Goal: Information Seeking & Learning: Find contact information

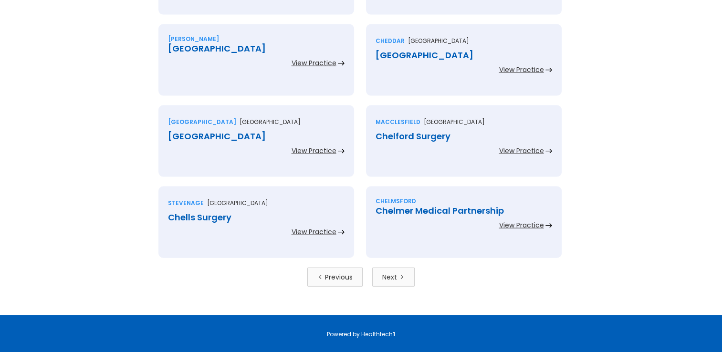
scroll to position [2106, 0]
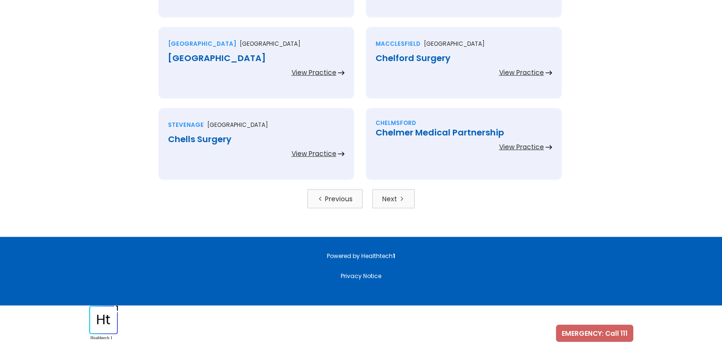
click at [386, 196] on div "Next" at bounding box center [389, 199] width 15 height 10
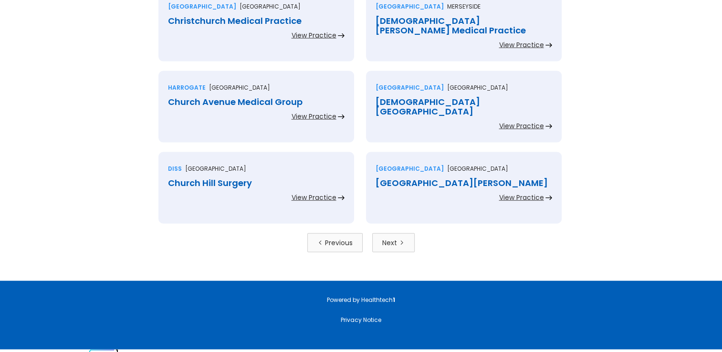
scroll to position [2096, 0]
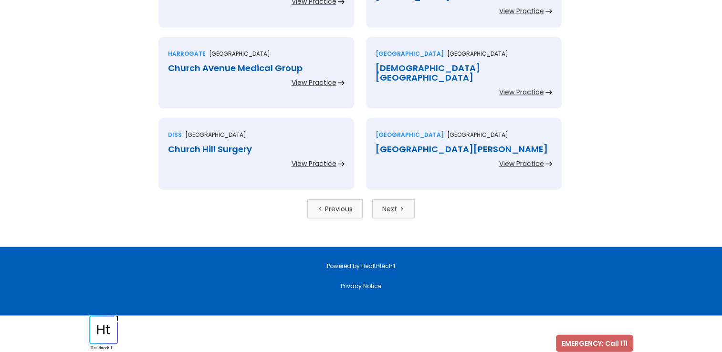
click at [395, 211] on div "Next" at bounding box center [389, 209] width 15 height 10
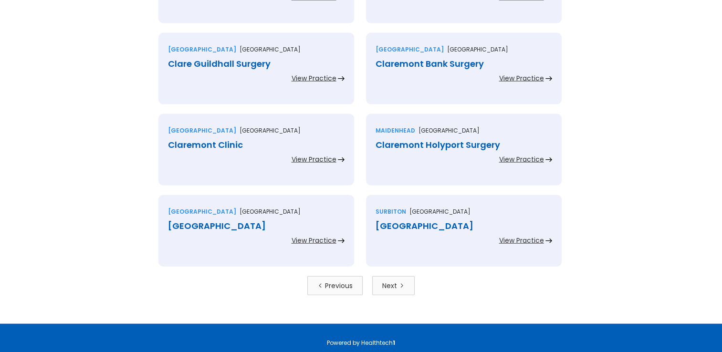
scroll to position [2047, 0]
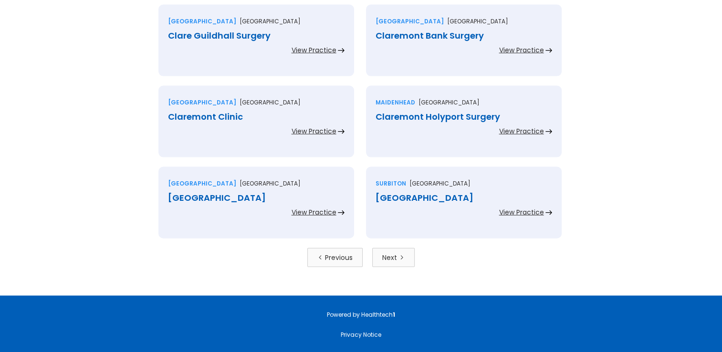
click at [380, 253] on link "Next" at bounding box center [393, 257] width 42 height 19
click at [434, 197] on div "Claremont Medical Centre" at bounding box center [464, 198] width 177 height 10
click at [393, 259] on div "Next" at bounding box center [389, 258] width 15 height 10
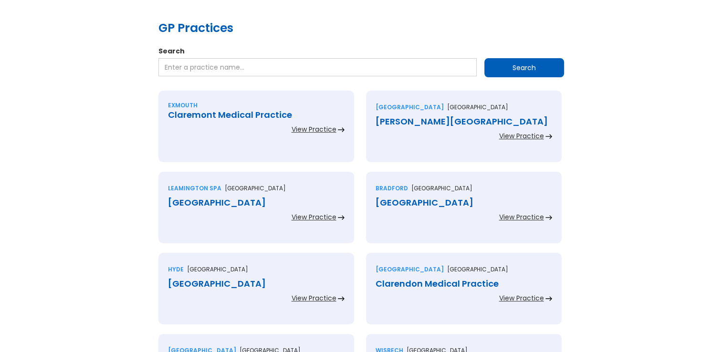
scroll to position [191, 0]
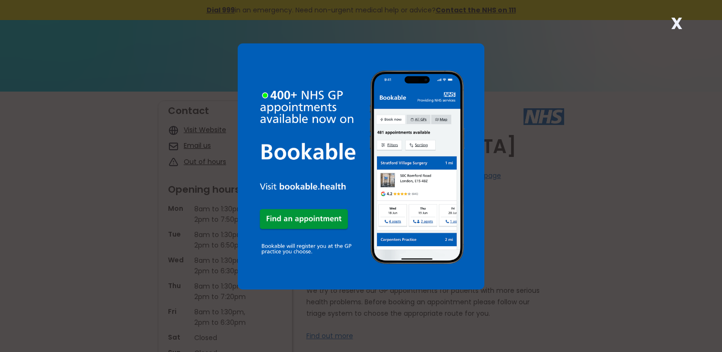
click at [677, 24] on strong "X" at bounding box center [676, 23] width 11 height 23
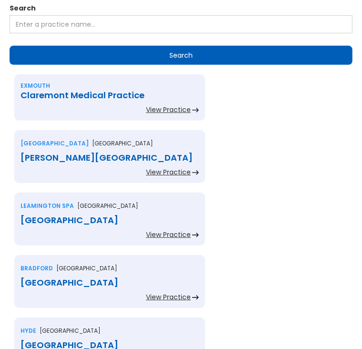
scroll to position [191, 0]
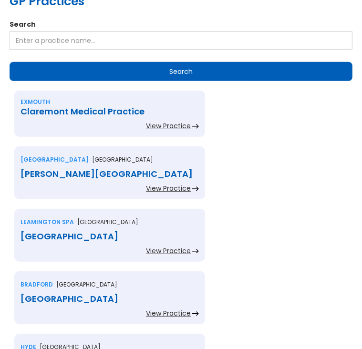
click at [96, 232] on div "[GEOGRAPHIC_DATA]" at bounding box center [110, 237] width 178 height 10
click at [199, 294] on div "[GEOGRAPHIC_DATA]" at bounding box center [110, 299] width 178 height 10
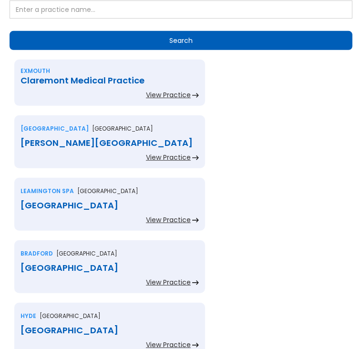
scroll to position [239, 0]
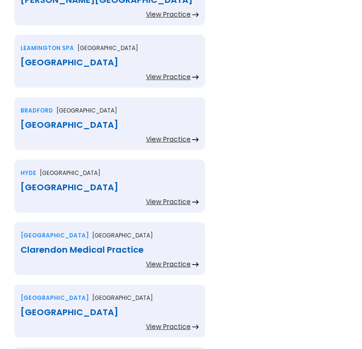
scroll to position [382, 0]
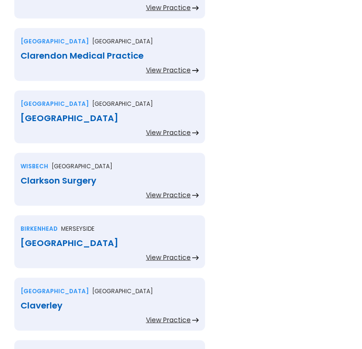
scroll to position [573, 0]
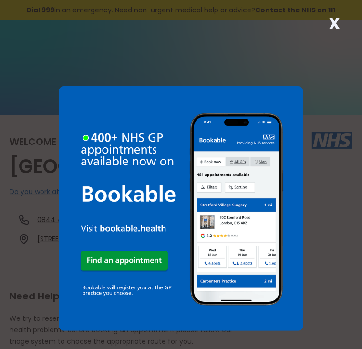
click at [337, 25] on strong "X" at bounding box center [334, 23] width 11 height 23
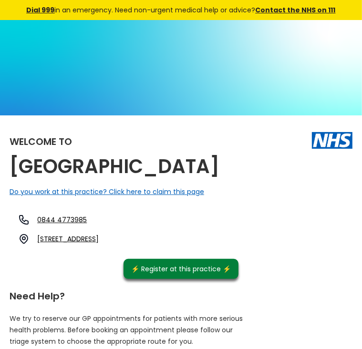
click at [189, 170] on h2 "[GEOGRAPHIC_DATA]" at bounding box center [115, 166] width 210 height 21
drag, startPoint x: 186, startPoint y: 168, endPoint x: 34, endPoint y: 133, distance: 155.2
drag, startPoint x: 34, startPoint y: 133, endPoint x: 15, endPoint y: 123, distance: 21.8
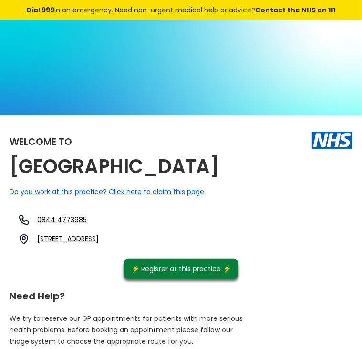
drag, startPoint x: 188, startPoint y: 167, endPoint x: 42, endPoint y: 147, distance: 146.5
click at [42, 156] on h2 "[GEOGRAPHIC_DATA]" at bounding box center [115, 166] width 210 height 21
copy h2 "[GEOGRAPHIC_DATA]"
click at [99, 234] on link "16 Clarendon Street, Leamington Spa, Warwickshire, Cv32 5ss, England" at bounding box center [68, 239] width 62 height 10
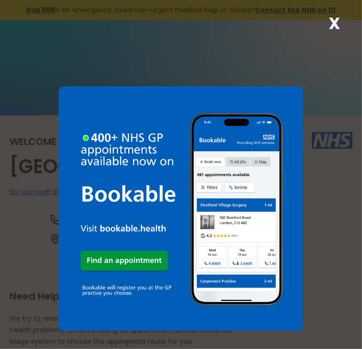
click at [335, 19] on strong "X" at bounding box center [334, 23] width 11 height 23
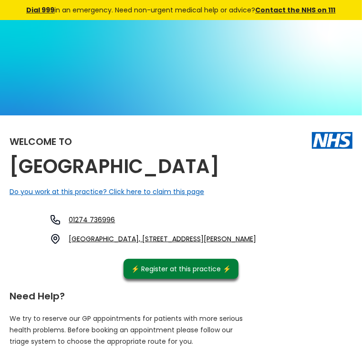
drag, startPoint x: 108, startPoint y: 168, endPoint x: 38, endPoint y: 171, distance: 70.3
click at [38, 171] on h2 "[GEOGRAPHIC_DATA]" at bounding box center [115, 166] width 210 height 21
click at [220, 164] on h2 "[GEOGRAPHIC_DATA]" at bounding box center [115, 166] width 210 height 21
drag, startPoint x: 105, startPoint y: 169, endPoint x: 31, endPoint y: 169, distance: 74.4
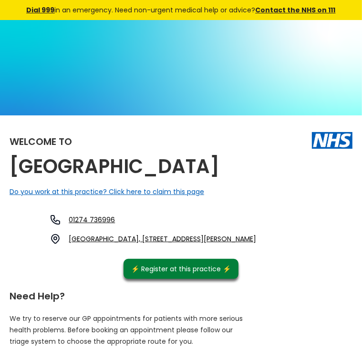
click at [220, 171] on h2 "[GEOGRAPHIC_DATA]" at bounding box center [115, 166] width 210 height 21
drag, startPoint x: 108, startPoint y: 167, endPoint x: 39, endPoint y: 148, distance: 71.2
click at [39, 156] on h2 "[GEOGRAPHIC_DATA]" at bounding box center [115, 166] width 210 height 21
copy h2 "[GEOGRAPHIC_DATA]"
click at [231, 234] on link "[GEOGRAPHIC_DATA], [STREET_ADDRESS][PERSON_NAME]" at bounding box center [163, 239] width 188 height 10
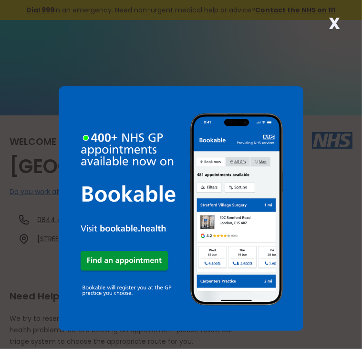
click at [334, 22] on strong "X" at bounding box center [334, 23] width 11 height 23
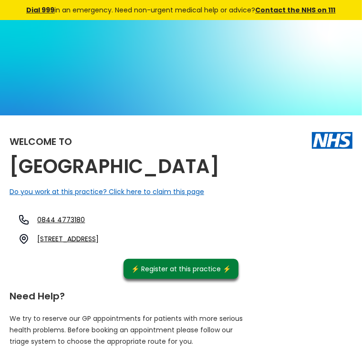
click at [173, 168] on h2 "Clarendon Park Road Health Centre" at bounding box center [115, 166] width 210 height 21
drag, startPoint x: 173, startPoint y: 168, endPoint x: 37, endPoint y: 154, distance: 137.1
copy h2 "Clarendon Park Road Health Centre"
click at [99, 234] on link "296 Clarendon Park Road, Leicester, Leicestershire, Le2 3ag, England" at bounding box center [68, 239] width 62 height 10
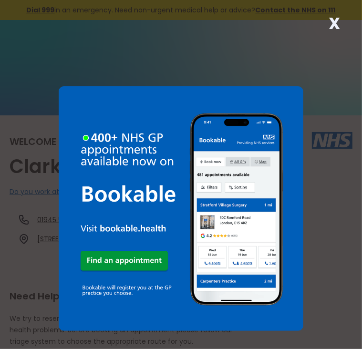
click at [333, 19] on strong "X" at bounding box center [334, 23] width 11 height 23
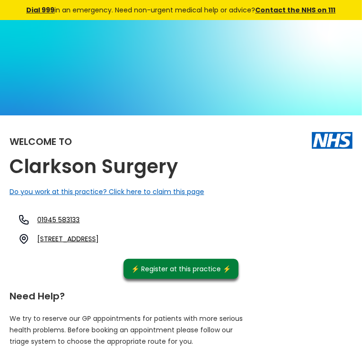
click at [178, 156] on h2 "Clarkson Surgery" at bounding box center [94, 166] width 168 height 21
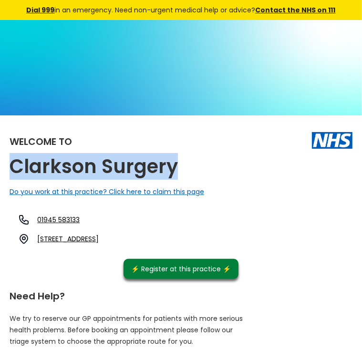
drag, startPoint x: 205, startPoint y: 147, endPoint x: 38, endPoint y: 160, distance: 167.5
click at [38, 160] on h2 "Clarkson Surgery" at bounding box center [94, 166] width 168 height 21
copy h2 "Clarkson Surgery"
click at [99, 234] on link "De-havilland Road, Wisbech, Cambridgeshire, Pe13 3an, England" at bounding box center [68, 239] width 62 height 10
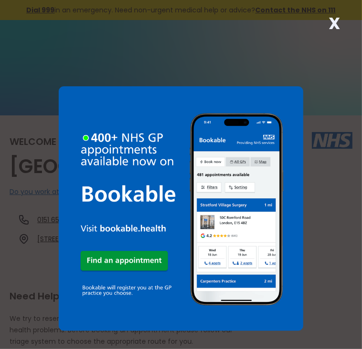
click at [334, 22] on strong "X" at bounding box center [334, 23] width 11 height 23
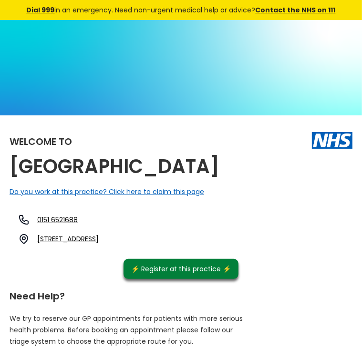
drag, startPoint x: 106, startPoint y: 165, endPoint x: 41, endPoint y: 166, distance: 64.9
click at [41, 166] on h2 "Claughton Medical Centre" at bounding box center [115, 166] width 210 height 21
click at [188, 168] on h2 "Claughton Medical Centre" at bounding box center [115, 166] width 210 height 21
drag, startPoint x: 105, startPoint y: 168, endPoint x: 39, endPoint y: 149, distance: 68.9
click at [39, 156] on h2 "Claughton Medical Centre" at bounding box center [115, 166] width 210 height 21
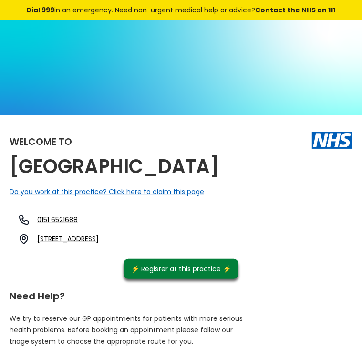
copy h2 "Claughton Medical Centre"
click at [99, 234] on link "161 Park Road North, Birkenhead, Merseyside, Ch41 0dd, England" at bounding box center [68, 239] width 62 height 10
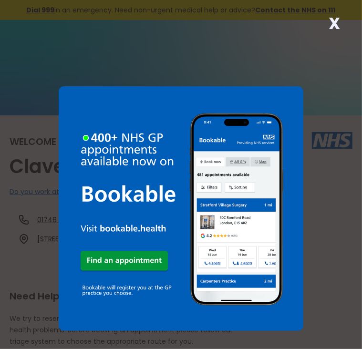
click at [335, 22] on strong "X" at bounding box center [334, 23] width 11 height 23
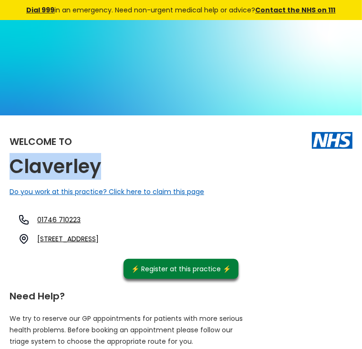
drag, startPoint x: 134, startPoint y: 147, endPoint x: 21, endPoint y: 158, distance: 113.1
copy h2 "Claverley"
click at [99, 234] on link "Doctors Surgery, Spicers Close, Claverley, Wolverhampton, West Midlands, Wv5 7b…" at bounding box center [68, 239] width 62 height 10
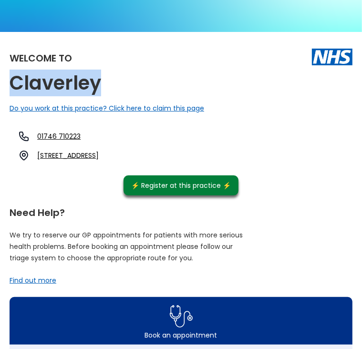
scroll to position [95, 0]
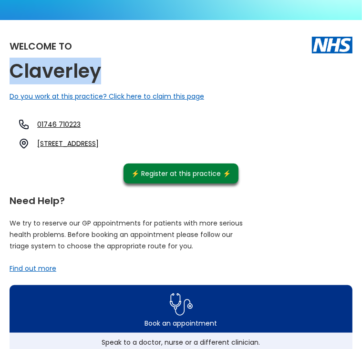
drag, startPoint x: 170, startPoint y: 103, endPoint x: 310, endPoint y: 115, distance: 140.4
click at [99, 119] on div "01746 710223 Doctors Surgery, Spicers Close, Claverley, Wolverhampton, West Mid…" at bounding box center [56, 134] width 84 height 31
copy link "Doctors Surgery, Spicers Close, Claverley, Wolverhampton, West Midlands, Wv5 7by"
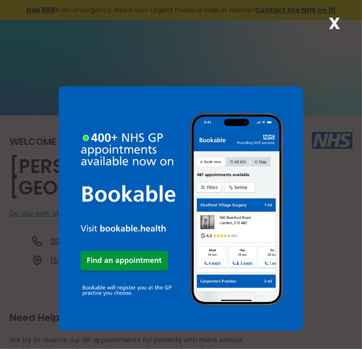
click at [332, 25] on strong "X" at bounding box center [334, 23] width 11 height 23
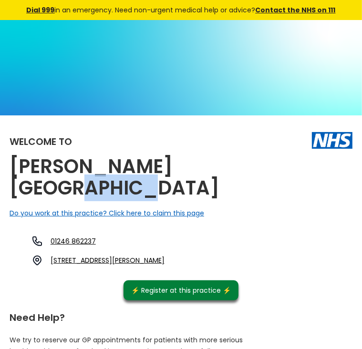
drag, startPoint x: 104, startPoint y: 168, endPoint x: 39, endPoint y: 167, distance: 64.4
click at [39, 167] on h2 "[PERSON_NAME][GEOGRAPHIC_DATA]" at bounding box center [129, 177] width 239 height 43
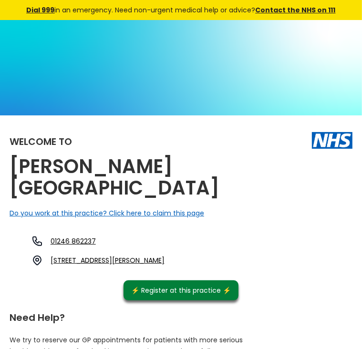
drag, startPoint x: 39, startPoint y: 167, endPoint x: 129, endPoint y: 161, distance: 90.3
click at [129, 161] on h2 "[PERSON_NAME][GEOGRAPHIC_DATA]" at bounding box center [129, 177] width 239 height 43
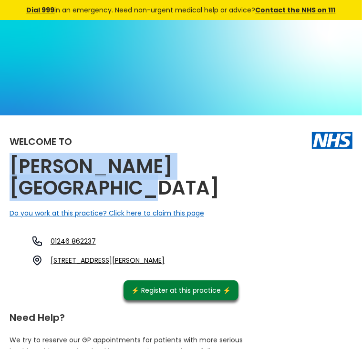
drag, startPoint x: 109, startPoint y: 166, endPoint x: 36, endPoint y: 154, distance: 74.5
copy h2 "[PERSON_NAME][GEOGRAPHIC_DATA]"
click at [165, 256] on link "[STREET_ADDRESS][PERSON_NAME]" at bounding box center [108, 261] width 114 height 10
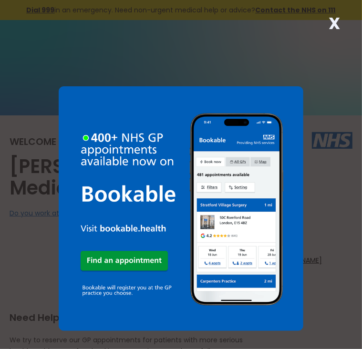
click at [335, 21] on strong "X" at bounding box center [334, 23] width 11 height 23
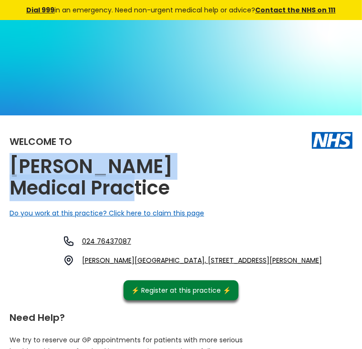
drag, startPoint x: 118, startPoint y: 168, endPoint x: 42, endPoint y: 149, distance: 77.6
click at [42, 156] on h2 "[PERSON_NAME] Medical Practice" at bounding box center [129, 177] width 239 height 43
click at [248, 160] on h2 "[PERSON_NAME] Medical Practice" at bounding box center [129, 177] width 239 height 43
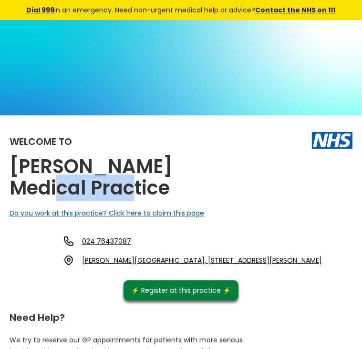
drag, startPoint x: 119, startPoint y: 169, endPoint x: 36, endPoint y: 164, distance: 82.7
click at [248, 174] on h2 "[PERSON_NAME] Medical Practice" at bounding box center [129, 177] width 239 height 43
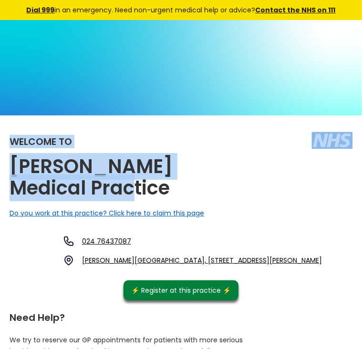
drag, startPoint x: 122, startPoint y: 168, endPoint x: 32, endPoint y: 135, distance: 95.5
copy div "Welcome to Clay Lane Medical Practice"
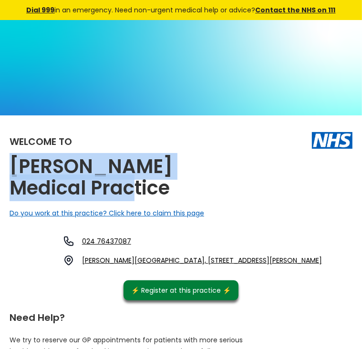
drag, startPoint x: 120, startPoint y: 170, endPoint x: 34, endPoint y: 152, distance: 87.7
copy h2 "[PERSON_NAME] Medical Practice"
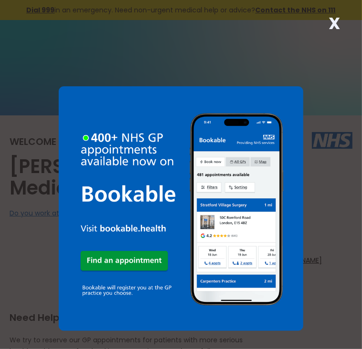
click at [338, 25] on strong "X" at bounding box center [334, 23] width 11 height 23
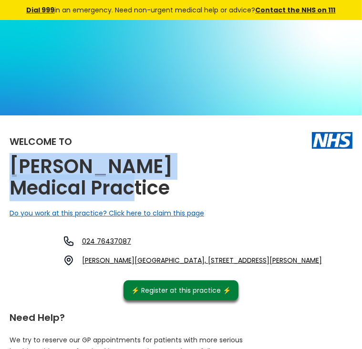
drag, startPoint x: 124, startPoint y: 168, endPoint x: 37, endPoint y: 139, distance: 91.5
copy h2 "[PERSON_NAME] Medical Practice"
click at [248, 256] on link "[PERSON_NAME][GEOGRAPHIC_DATA], [STREET_ADDRESS][PERSON_NAME]" at bounding box center [202, 261] width 240 height 10
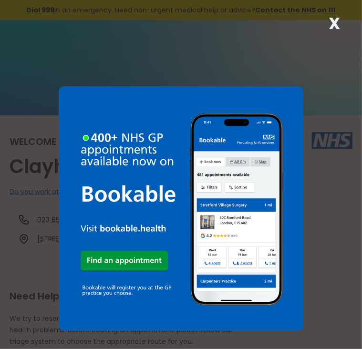
click at [340, 23] on div "X" at bounding box center [334, 27] width 19 height 19
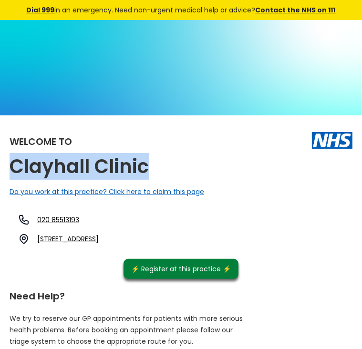
drag, startPoint x: 178, startPoint y: 146, endPoint x: 42, endPoint y: 146, distance: 137.0
click at [42, 146] on div "Welcome to Clayhall Clinic Do you work at this practice? Click here to claim th…" at bounding box center [181, 202] width 343 height 154
copy h2 "Clayhall Clinic"
click at [99, 234] on link "14 Clayhall Avenue, Clayhall, Ilford, Essex, Ig5 0lg, England" at bounding box center [68, 239] width 62 height 10
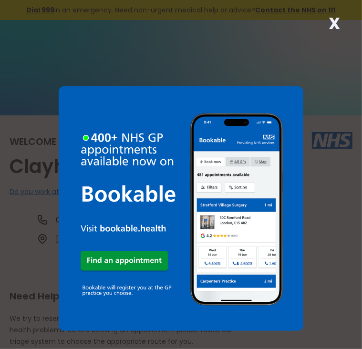
click at [334, 23] on strong "X" at bounding box center [334, 23] width 11 height 23
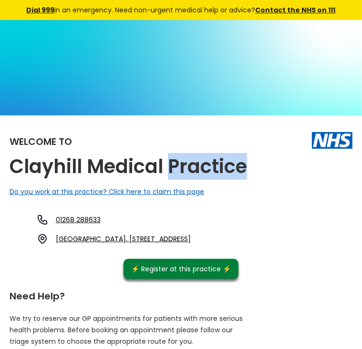
drag, startPoint x: 121, startPoint y: 168, endPoint x: 33, endPoint y: 168, distance: 87.8
click at [182, 167] on h2 "Clayhill Medical Practice" at bounding box center [129, 166] width 238 height 21
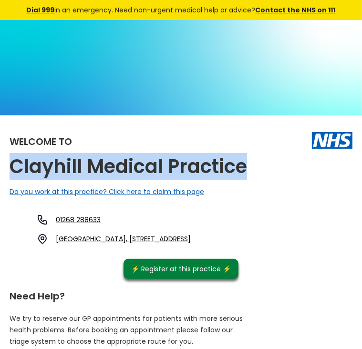
drag, startPoint x: 118, startPoint y: 168, endPoint x: 32, endPoint y: 158, distance: 86.5
copy h2 "Clayhill Medical Practice"
click at [191, 234] on link "[GEOGRAPHIC_DATA], [STREET_ADDRESS]" at bounding box center [123, 239] width 135 height 10
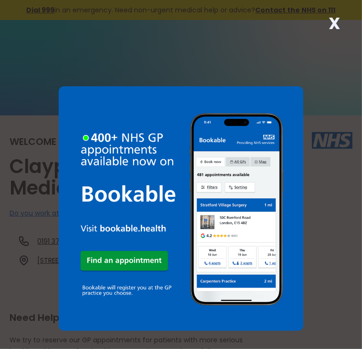
click at [332, 24] on strong "X" at bounding box center [334, 23] width 11 height 23
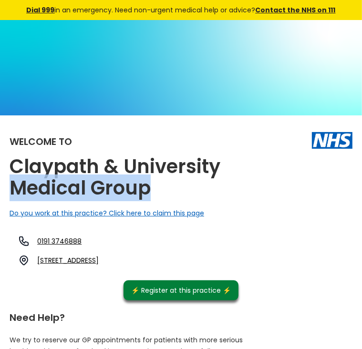
drag, startPoint x: 183, startPoint y: 167, endPoint x: 34, endPoint y: 165, distance: 148.4
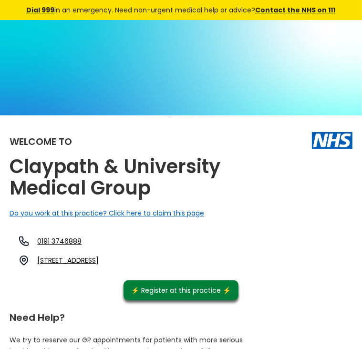
click at [308, 152] on div "Welcome to Claypath & University Medical Group Do you work at this practice? Cl…" at bounding box center [181, 213] width 343 height 176
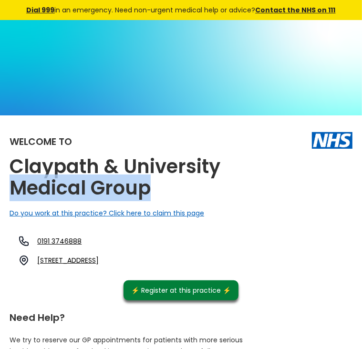
drag, startPoint x: 183, startPoint y: 168, endPoint x: 39, endPoint y: 157, distance: 144.5
click at [39, 157] on h2 "Claypath & University Medical Group" at bounding box center [129, 177] width 239 height 43
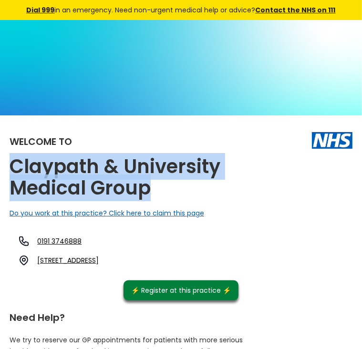
copy h2 "Claypath & University Medical Group"
click at [99, 256] on link "26 Gilesgate, Durham, County Durham, Dh1 1qw, England" at bounding box center [68, 261] width 62 height 10
click at [183, 176] on h2 "Claypath & University Medical Group" at bounding box center [129, 177] width 239 height 43
drag, startPoint x: 183, startPoint y: 172, endPoint x: 44, endPoint y: 157, distance: 140.1
click at [44, 157] on h2 "Claypath & University Medical Group" at bounding box center [129, 177] width 239 height 43
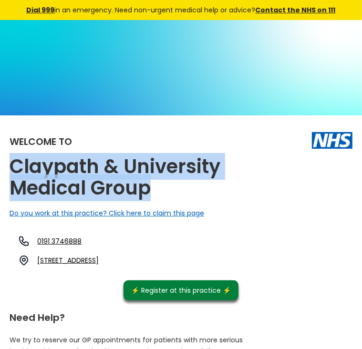
copy h2 "Claypath & University Medical Group"
click at [99, 256] on link "26 Gilesgate, Durham, County Durham, Dh1 1qw, England" at bounding box center [68, 261] width 62 height 10
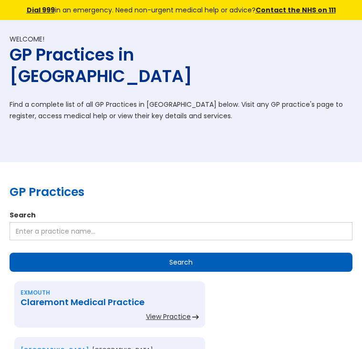
scroll to position [573, 0]
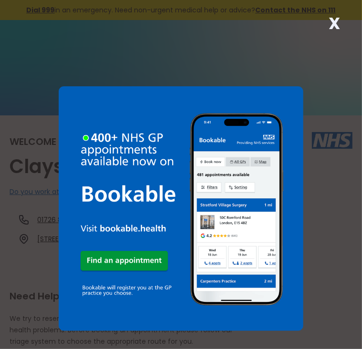
click at [335, 23] on strong "X" at bounding box center [334, 23] width 11 height 23
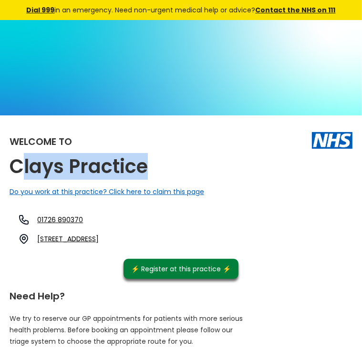
drag, startPoint x: 178, startPoint y: 146, endPoint x: 47, endPoint y: 158, distance: 131.3
click at [47, 158] on div "Welcome to Clays Practice Do you work at this practice? Click here to claim thi…" at bounding box center [181, 202] width 343 height 154
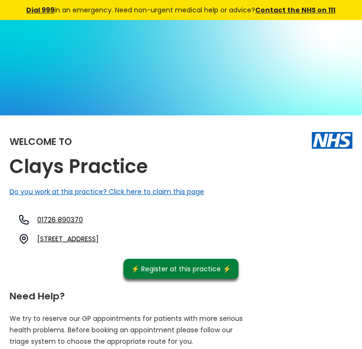
click at [207, 142] on div "Welcome to Clays Practice Do you work at this practice? Click here to claim thi…" at bounding box center [181, 202] width 343 height 154
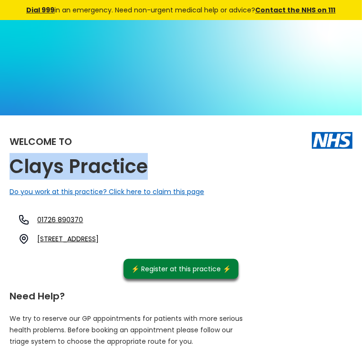
drag, startPoint x: 178, startPoint y: 145, endPoint x: 34, endPoint y: 146, distance: 143.7
copy h2 "Clays Practice"
click at [99, 234] on link "[STREET_ADDRESS]" at bounding box center [68, 239] width 62 height 10
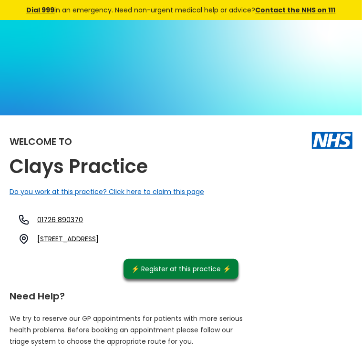
click at [264, 135] on div "Welcome to" at bounding box center [181, 140] width 343 height 31
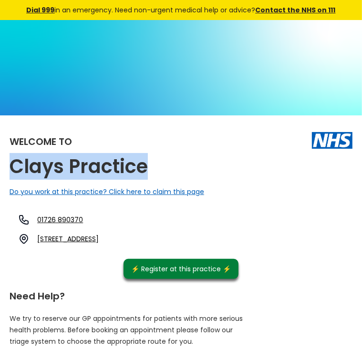
drag, startPoint x: 179, startPoint y: 146, endPoint x: 32, endPoint y: 157, distance: 147.9
copy h2 "Clays Practice"
